Goal: Check status: Check status

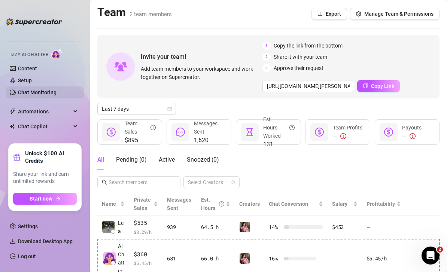
click at [46, 95] on link "Chat Monitoring" at bounding box center [37, 93] width 39 height 6
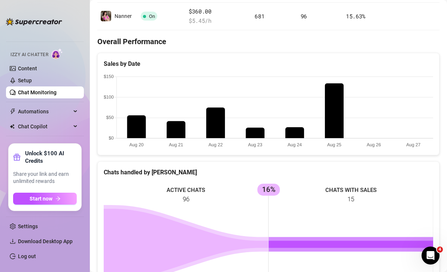
scroll to position [158, 0]
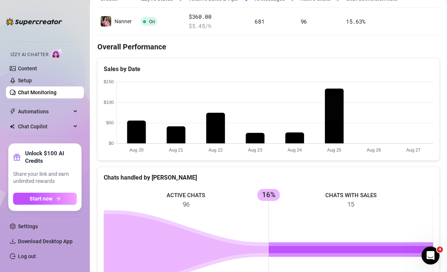
click at [337, 99] on canvas at bounding box center [269, 116] width 330 height 75
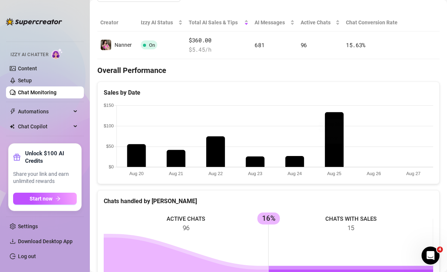
scroll to position [128, 0]
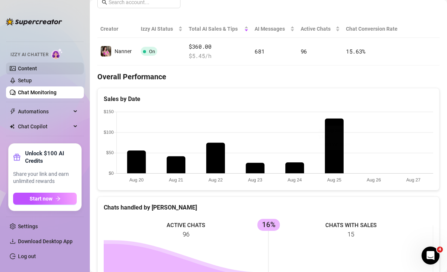
click at [37, 72] on link "Content" at bounding box center [27, 69] width 19 height 6
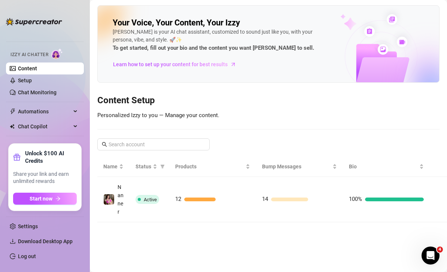
scroll to position [24, 0]
click at [52, 165] on strong "Unlock $100 AI Credits" at bounding box center [51, 157] width 52 height 15
click at [57, 201] on icon "arrow-right" at bounding box center [57, 198] width 5 height 5
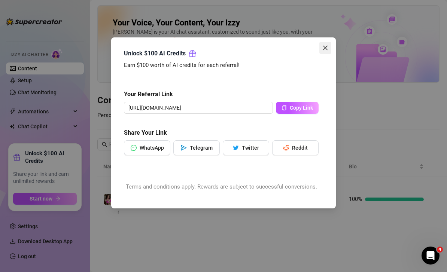
click at [325, 54] on button "Close" at bounding box center [325, 48] width 12 height 12
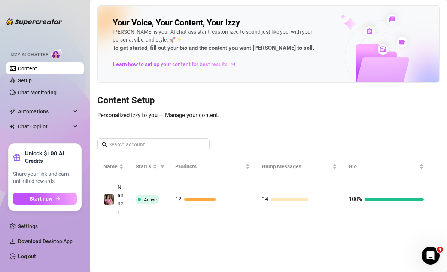
click at [43, 41] on link "Team Analytics" at bounding box center [36, 38] width 37 height 6
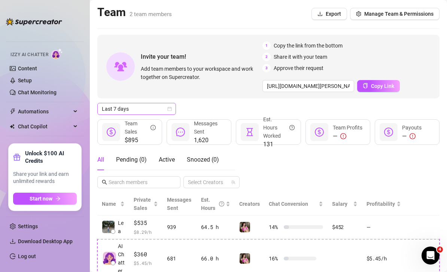
click at [164, 103] on span "Last 7 days" at bounding box center [137, 108] width 70 height 11
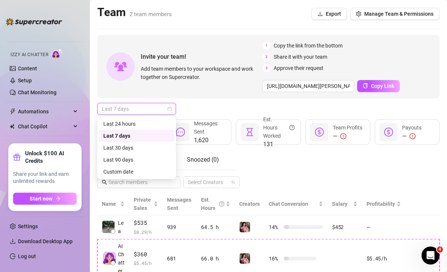
click at [146, 168] on div "Custom date" at bounding box center [136, 172] width 67 height 8
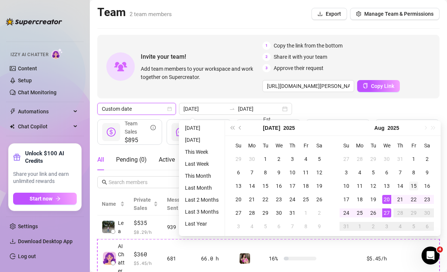
type input "[DATE]"
click at [411, 182] on div "15" at bounding box center [413, 186] width 9 height 9
click at [387, 209] on div "27" at bounding box center [386, 213] width 9 height 9
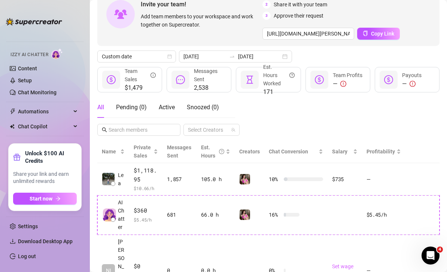
scroll to position [44, 0]
